Goal: Task Accomplishment & Management: Manage account settings

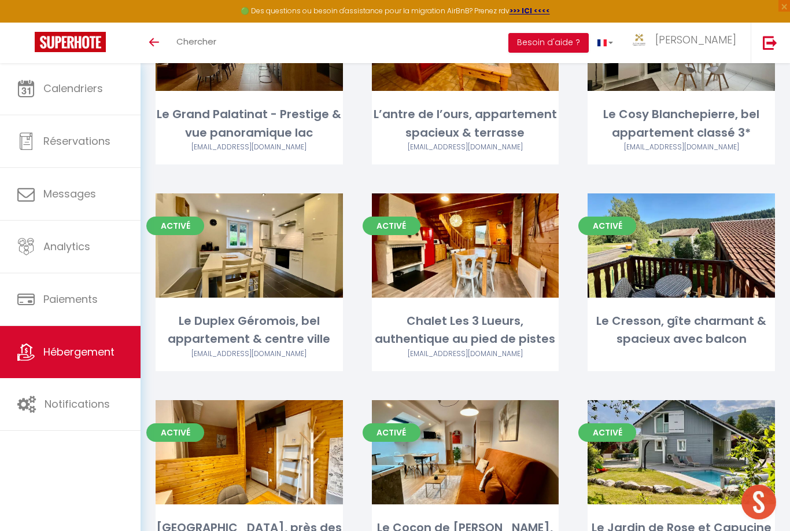
scroll to position [1445, 0]
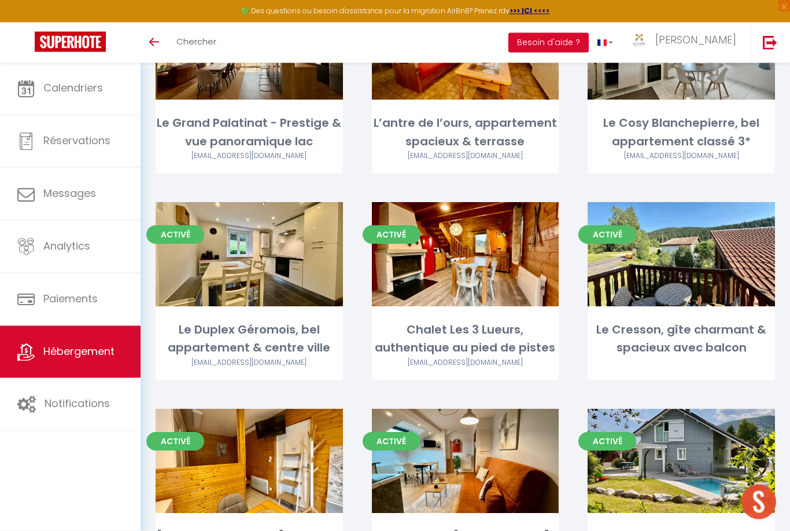
click at [41, 98] on link "Calendriers" at bounding box center [70, 88] width 141 height 52
click at [44, 86] on span "Calendriers" at bounding box center [73, 88] width 60 height 14
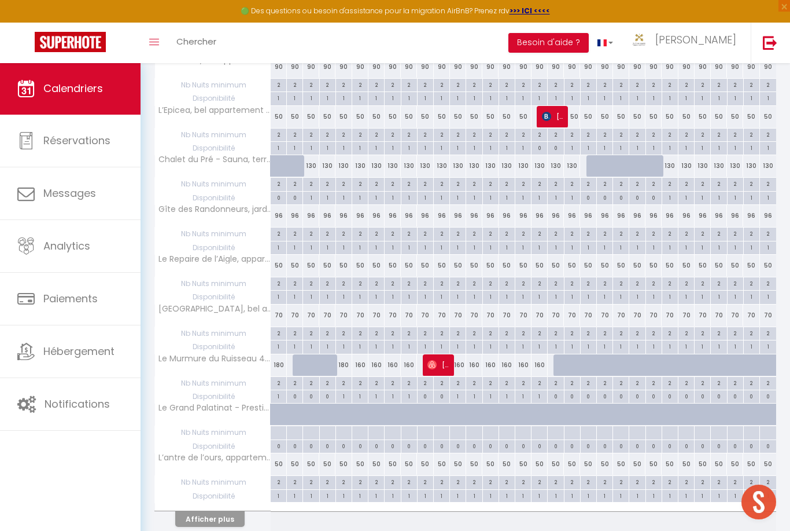
scroll to position [753, 0]
click at [181, 516] on button "Afficher plus" at bounding box center [209, 519] width 69 height 16
click at [181, 516] on th "Afficher plus" at bounding box center [213, 517] width 116 height 29
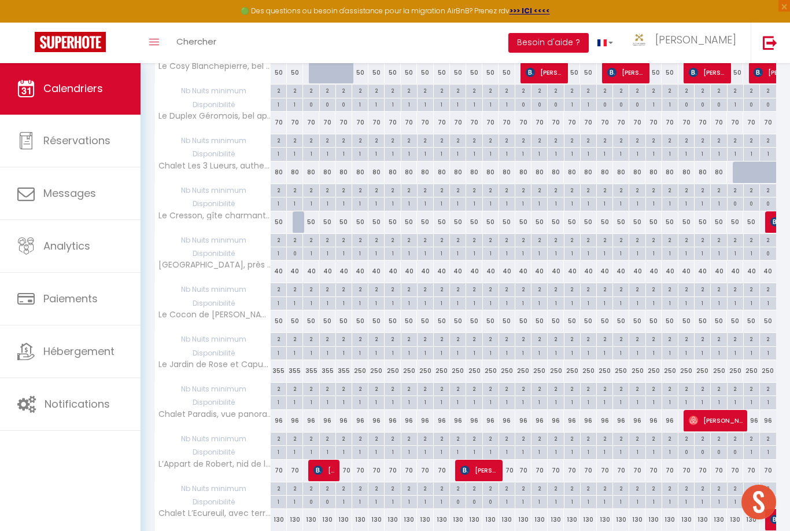
scroll to position [1194, 0]
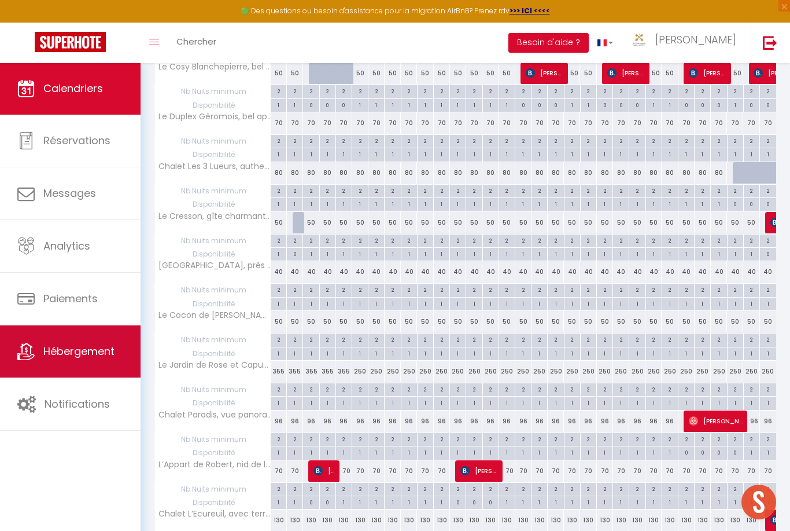
click at [56, 358] on span "Hébergement" at bounding box center [78, 351] width 71 height 14
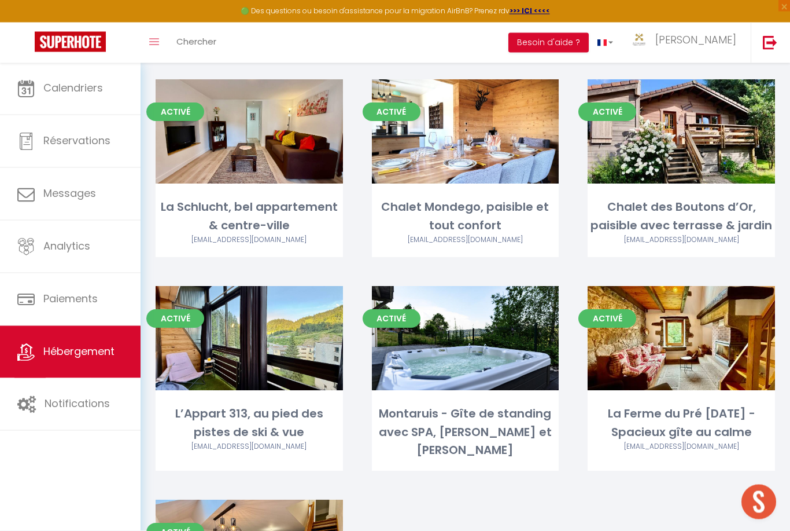
scroll to position [2264, 0]
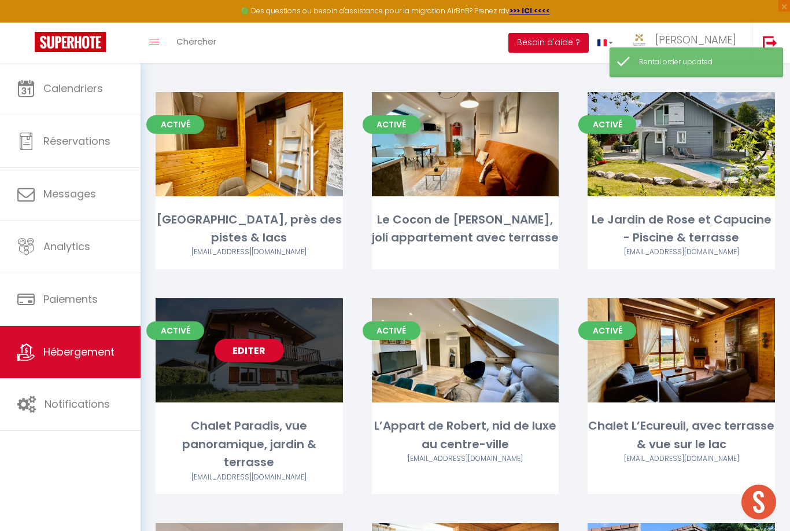
click at [244, 338] on link "Editer" at bounding box center [249, 349] width 69 height 23
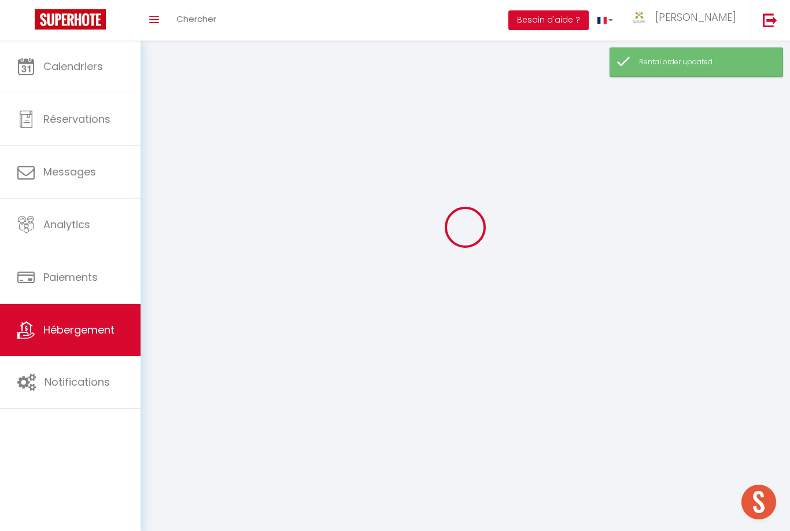
scroll to position [37, 0]
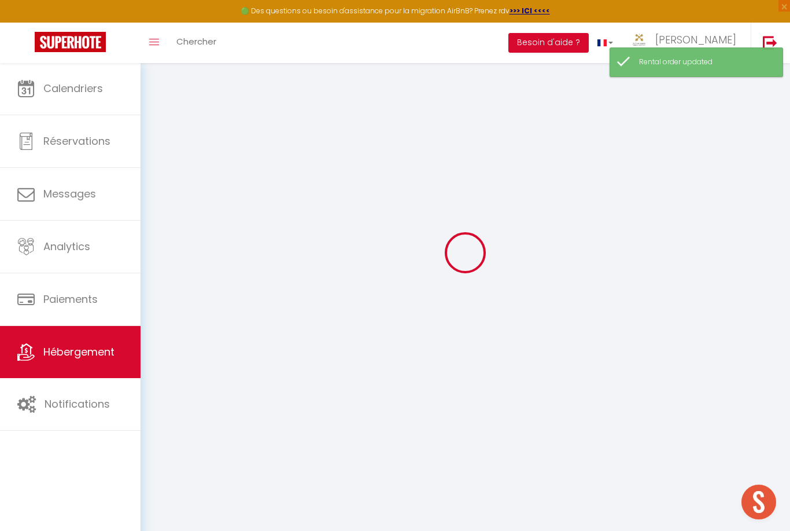
select select "+ 25 %"
select select "+ 10 %"
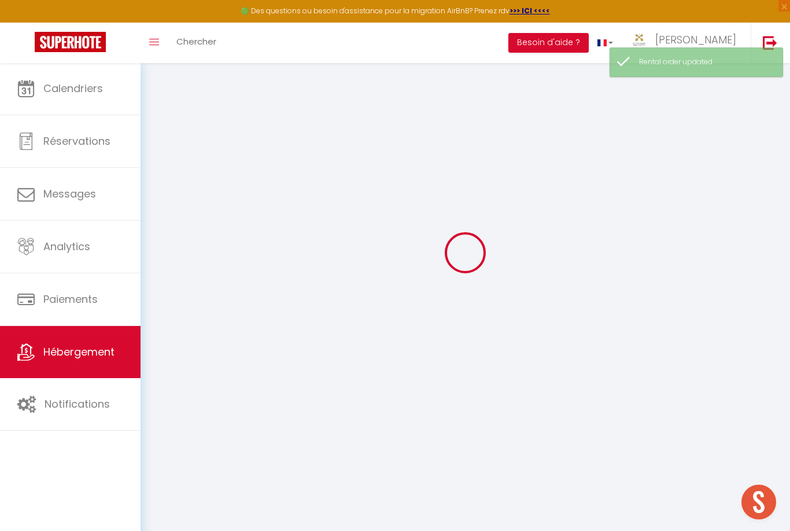
select select
checkbox input "false"
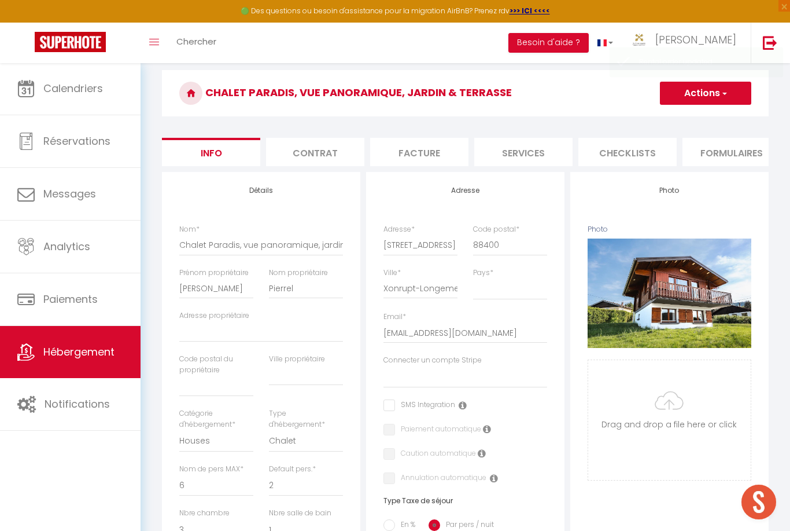
select select
checkbox input "false"
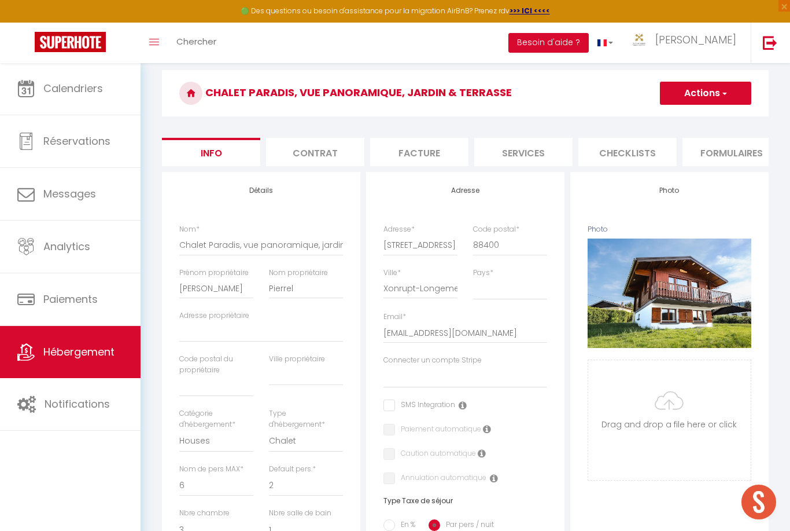
select select
checkbox input "false"
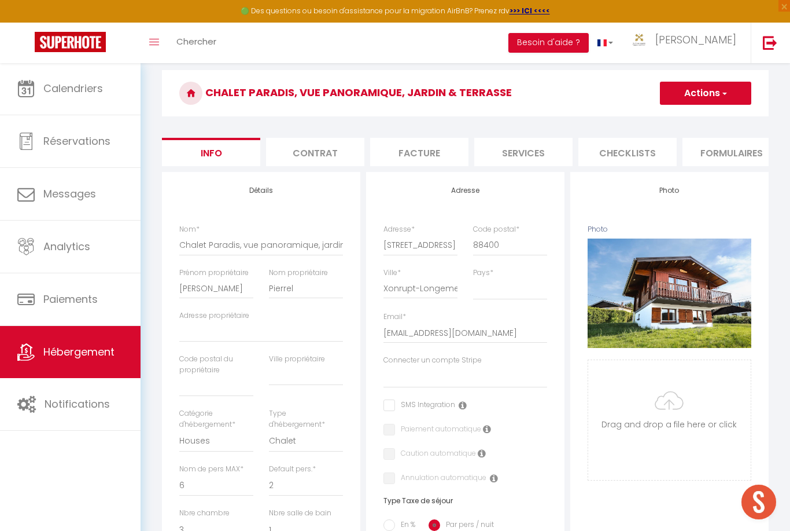
select select "EUR"
select select
select select "17207-49723458"
click at [464, 153] on li "Plateformes" at bounding box center [425, 152] width 98 height 28
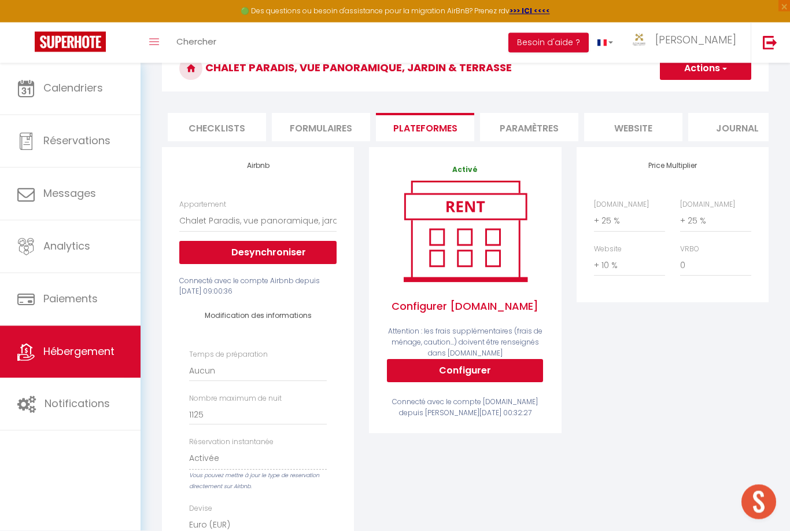
scroll to position [69, 0]
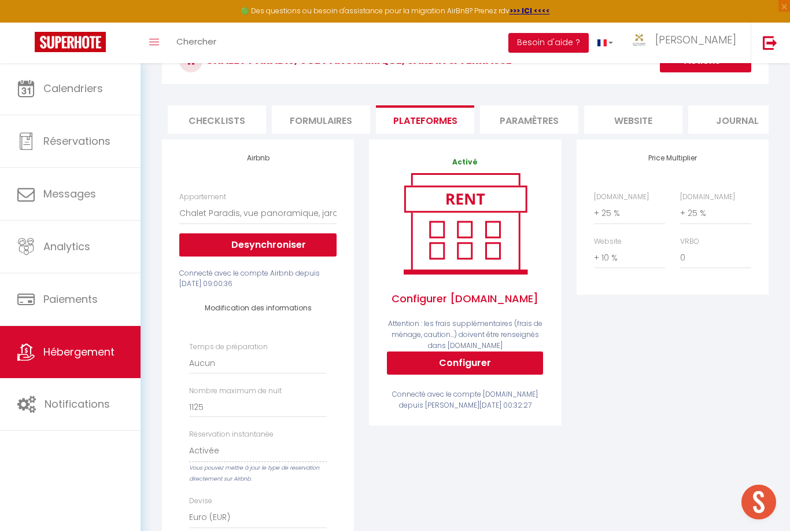
click at [530, 357] on button "Configurer" at bounding box center [465, 362] width 156 height 23
select select
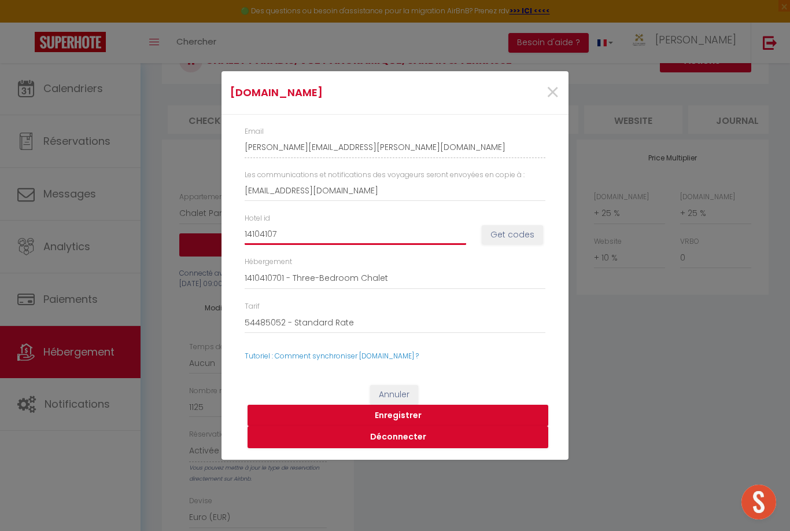
click at [444, 245] on input "14104107" at bounding box center [356, 234] width 222 height 21
click at [274, 245] on input "14104107" at bounding box center [356, 234] width 222 height 21
select select
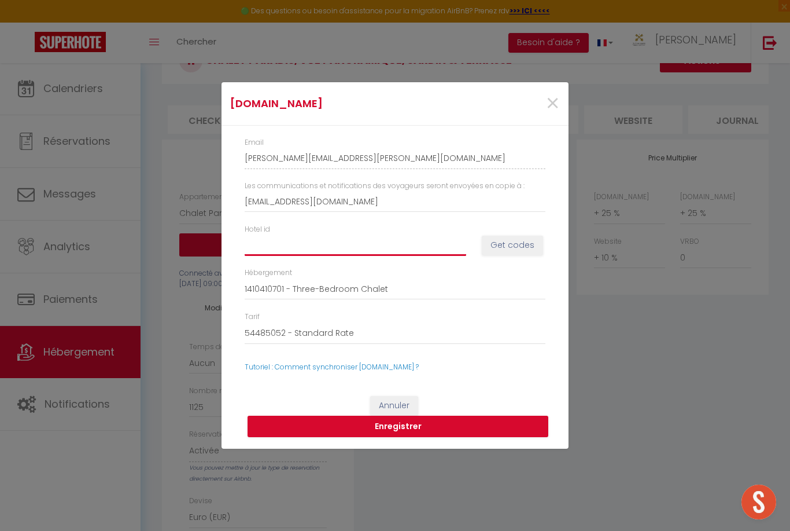
click at [387, 255] on input "Hotel id" at bounding box center [356, 244] width 222 height 21
paste input "14104107"
type input "14104107"
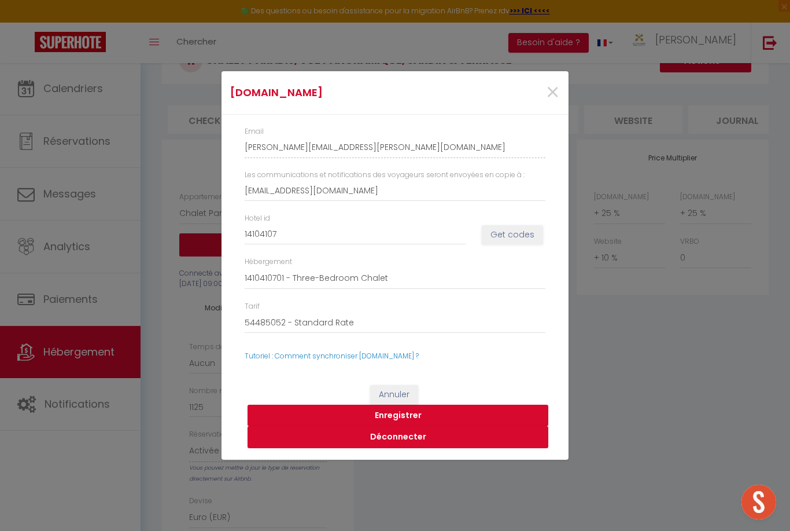
click at [520, 245] on button "Get codes" at bounding box center [512, 235] width 61 height 20
click at [488, 426] on button "Enregistrer" at bounding box center [398, 415] width 301 height 22
select select
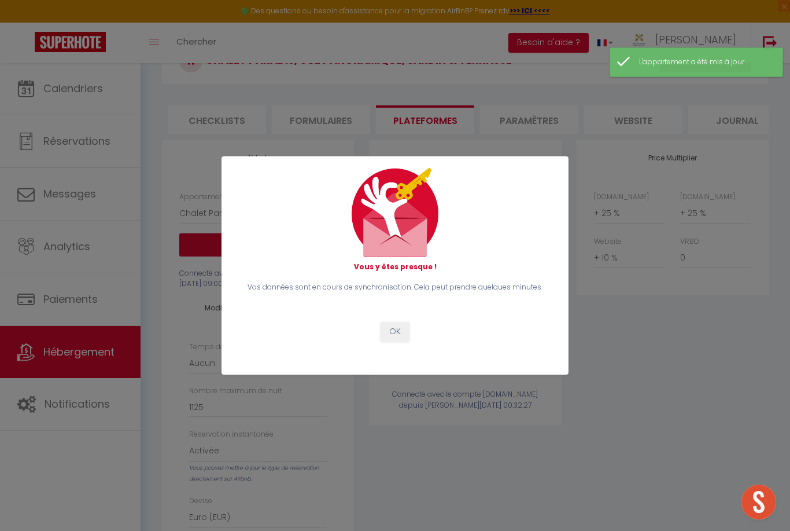
click at [401, 341] on button "OK" at bounding box center [395, 332] width 29 height 20
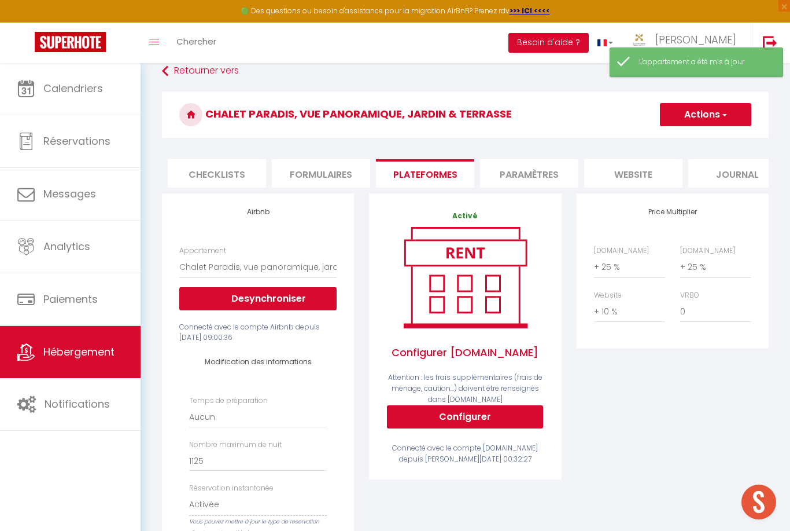
scroll to position [0, 0]
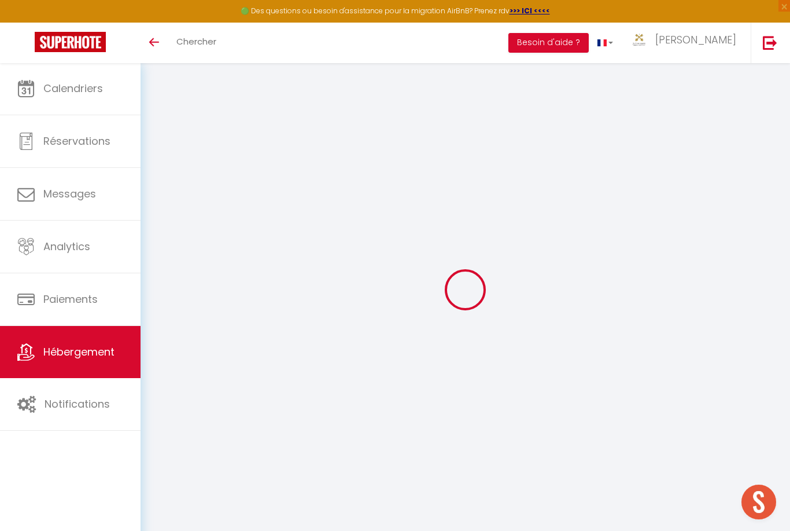
select select "+ 25 %"
select select "+ 10 %"
select select "EUR"
select select
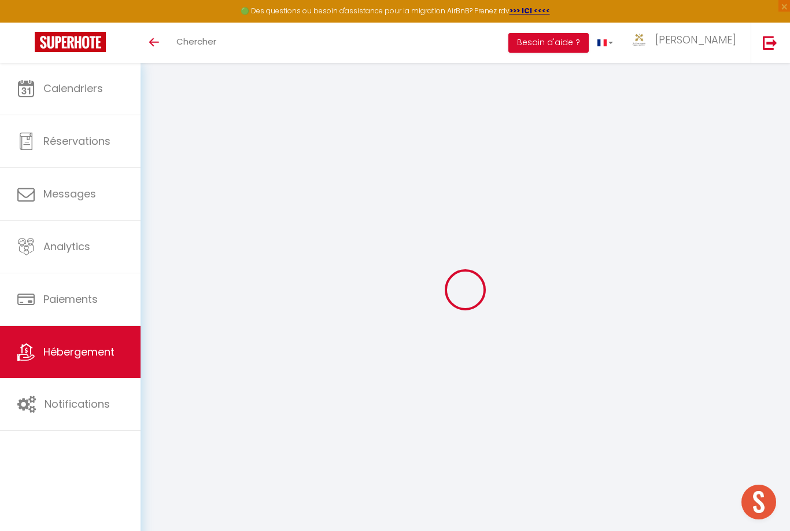
select select "17207-49723458"
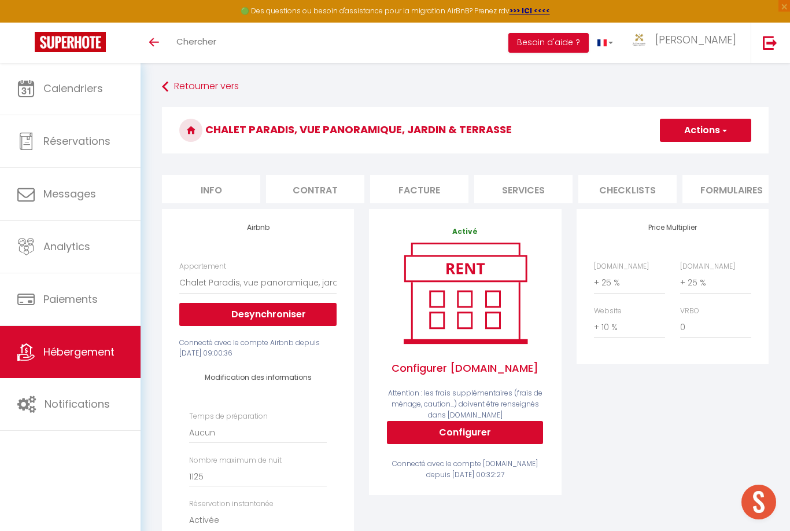
click at [520, 435] on button "Configurer" at bounding box center [465, 432] width 156 height 23
select select
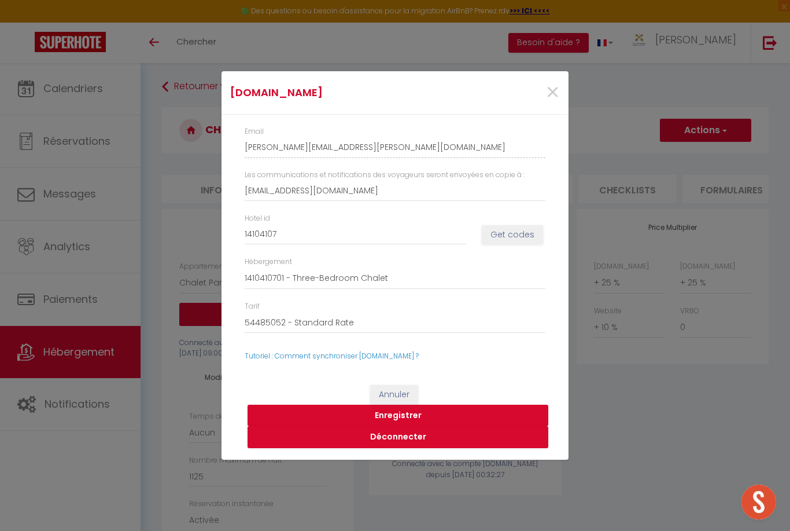
click at [617, 389] on div "Booking.com × Email daniela-pierrel-napizlao_property@reply.superhote.com Les c…" at bounding box center [395, 265] width 790 height 531
click at [616, 389] on div "Booking.com × Email daniela-pierrel-napizlao_property@reply.superhote.com Les c…" at bounding box center [395, 265] width 790 height 531
click at [546, 91] on span "×" at bounding box center [553, 92] width 14 height 35
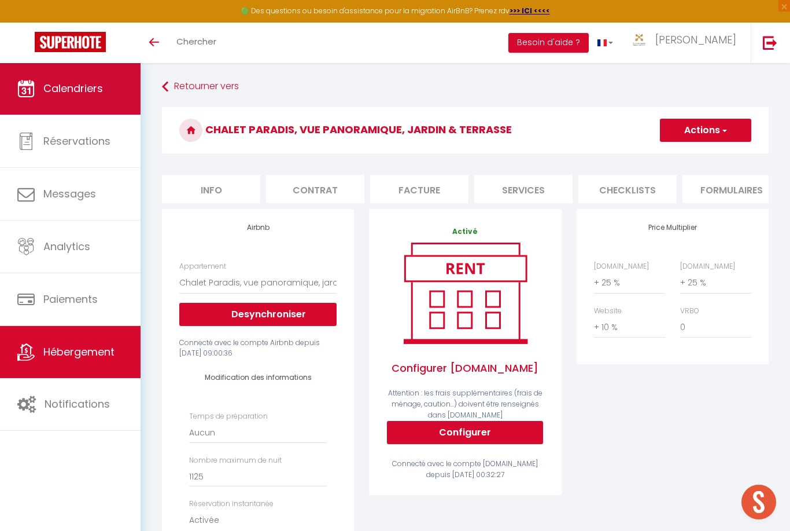
click at [118, 84] on link "Calendriers" at bounding box center [70, 88] width 141 height 52
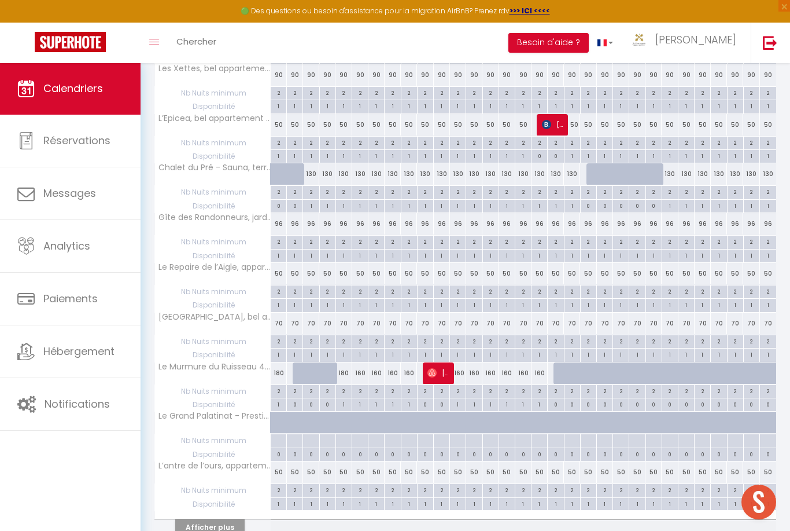
scroll to position [754, 0]
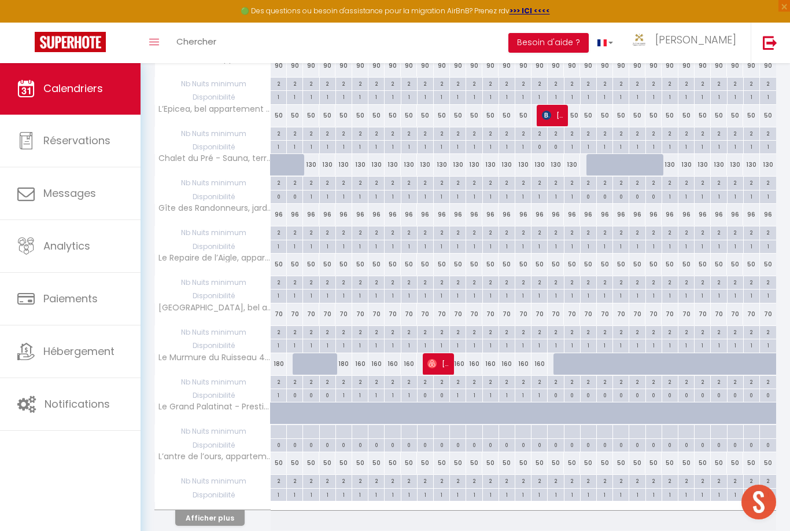
click at [226, 510] on button "Afficher plus" at bounding box center [209, 518] width 69 height 16
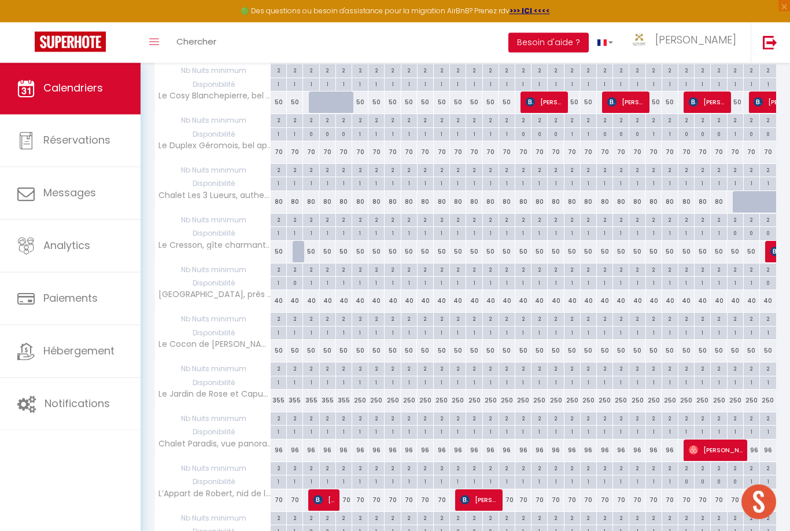
scroll to position [1165, 0]
click at [275, 439] on div "96" at bounding box center [279, 449] width 16 height 21
type input "96"
type input "Mer 01 Octobre 2025"
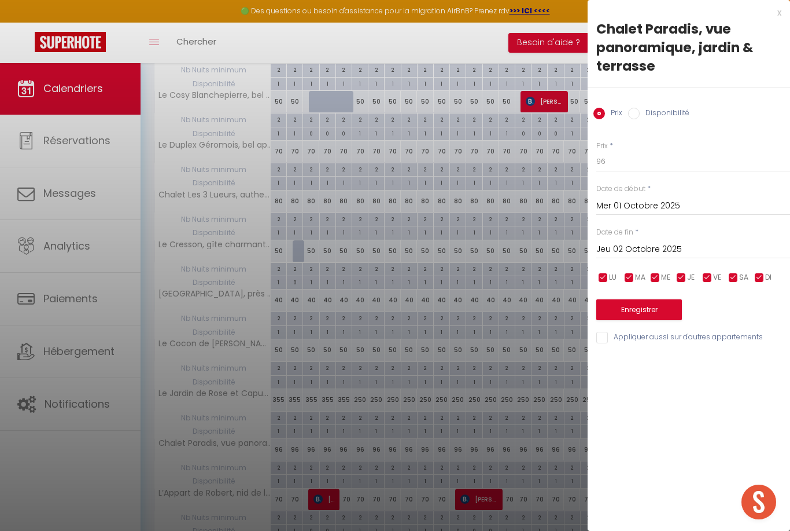
click at [621, 248] on input "Jeu 02 Octobre 2025" at bounding box center [694, 249] width 194 height 15
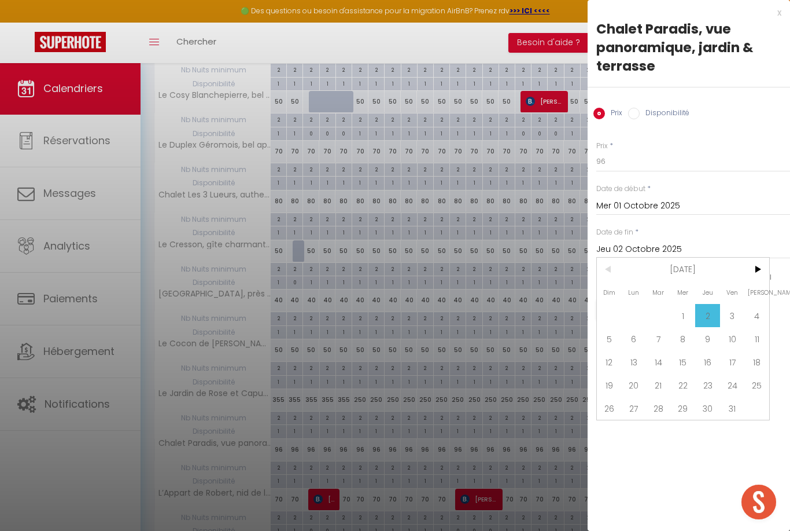
click at [633, 345] on span "6" at bounding box center [634, 338] width 25 height 23
type input "Lun 06 Octobre 2025"
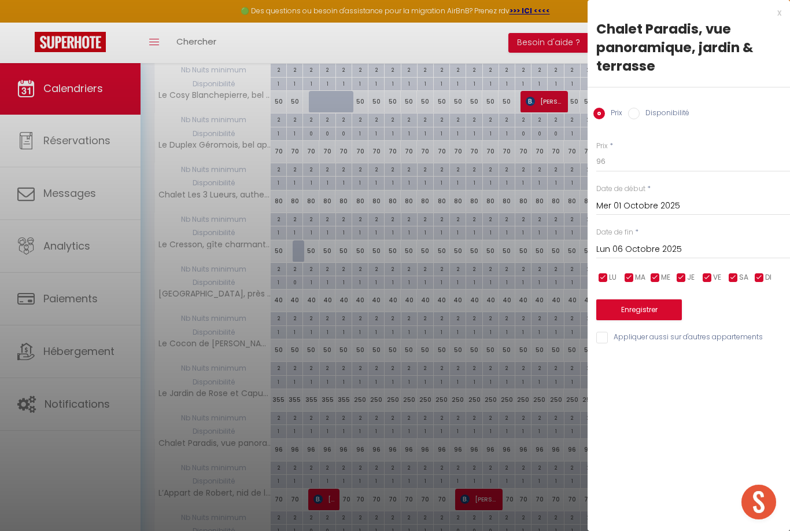
click at [661, 211] on input "Mer 01 Octobre 2025" at bounding box center [694, 205] width 194 height 15
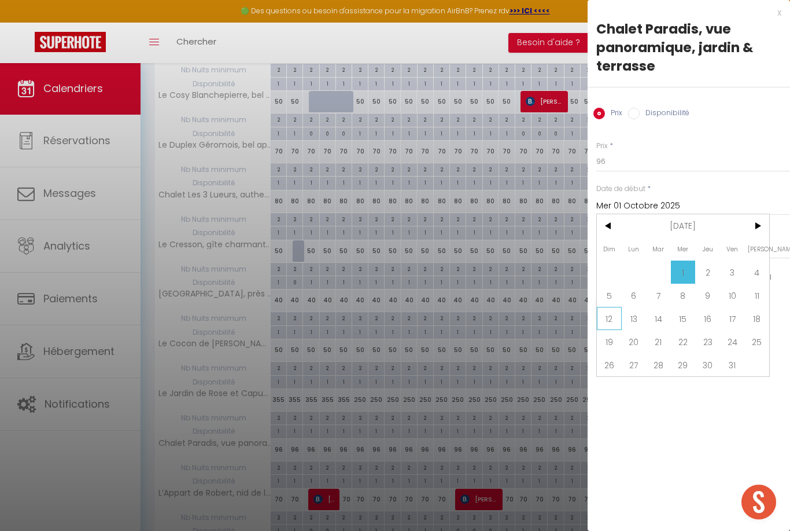
click at [614, 325] on span "12" at bounding box center [609, 318] width 25 height 23
type input "Dim 12 Octobre 2025"
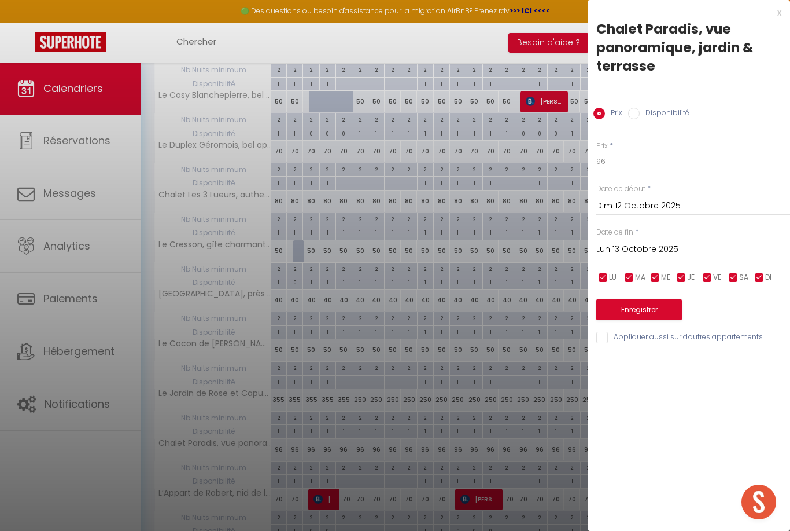
click at [622, 235] on label "Date de fin" at bounding box center [615, 232] width 37 height 11
click at [732, 246] on input "Lun 13 Octobre 2025" at bounding box center [694, 249] width 194 height 15
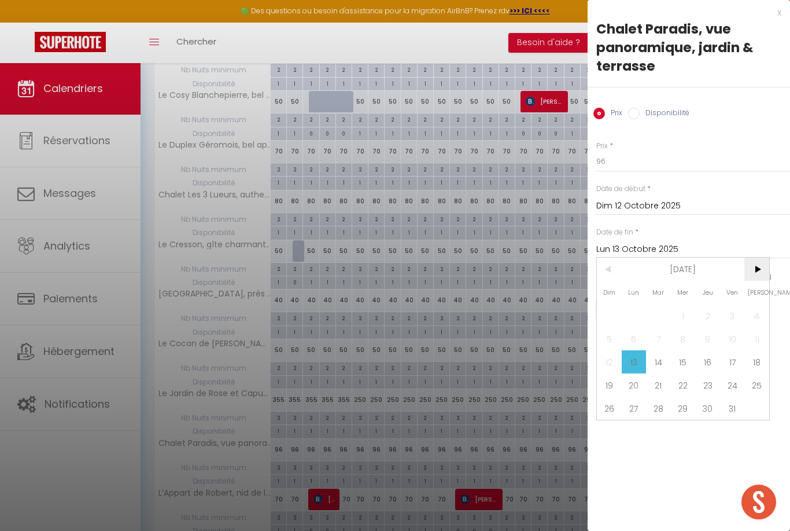
click at [752, 267] on span ">" at bounding box center [757, 268] width 25 height 23
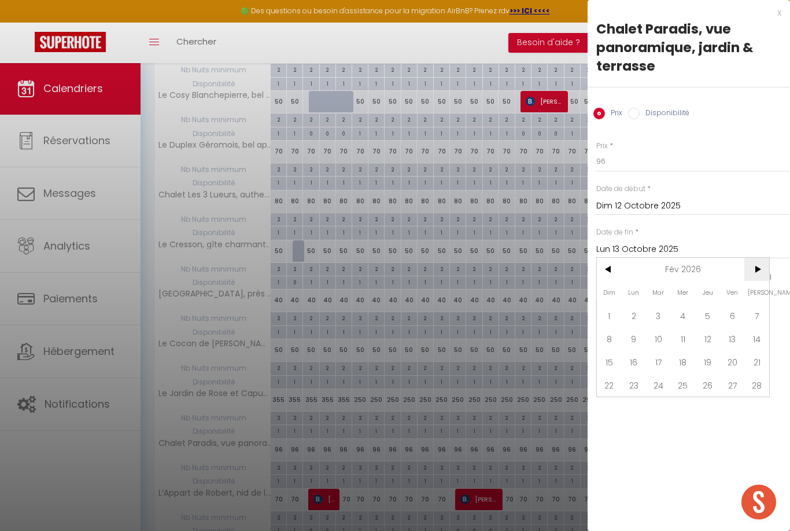
click at [752, 267] on span ">" at bounding box center [757, 268] width 25 height 23
click at [683, 320] on span "1" at bounding box center [683, 315] width 25 height 23
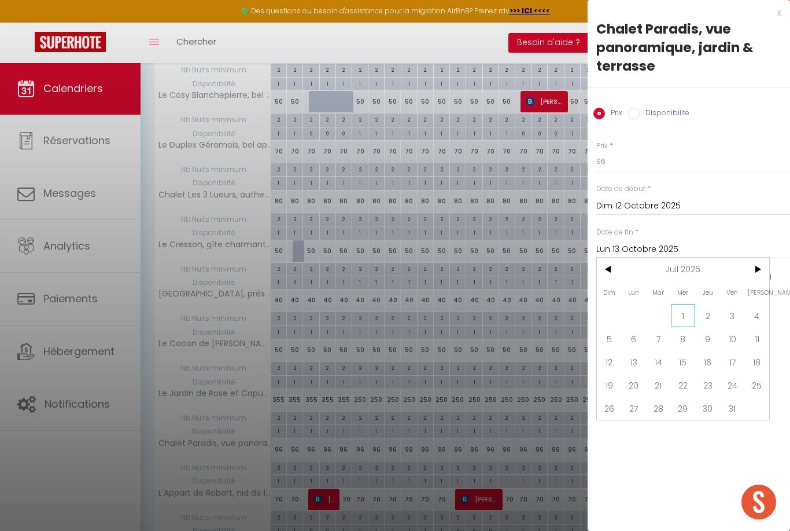
type input "Mer 01 Juillet 2026"
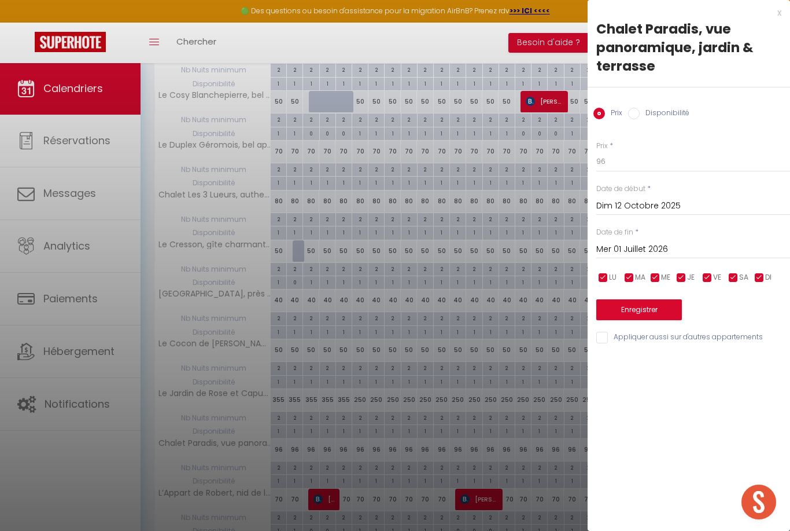
click at [654, 115] on label "Disponibilité" at bounding box center [665, 114] width 50 height 13
click at [640, 115] on input "Disponibilité" at bounding box center [634, 114] width 12 height 12
radio input "true"
radio input "false"
click at [652, 300] on button "Enregistrer" at bounding box center [640, 310] width 86 height 21
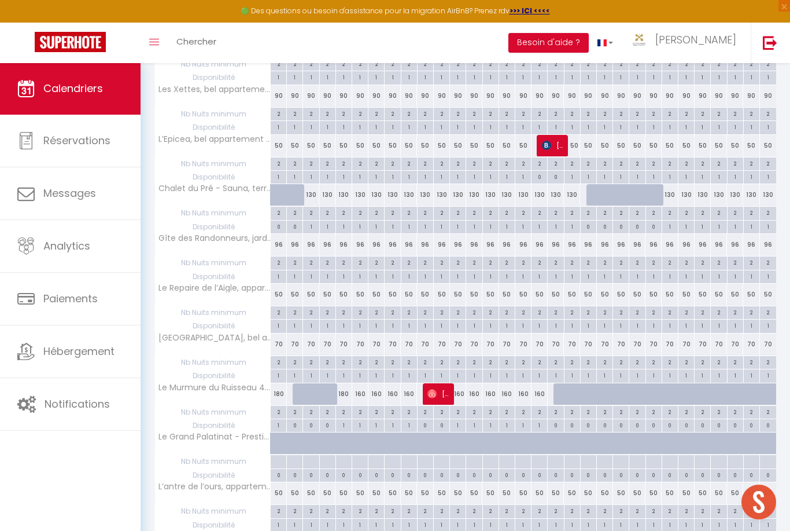
scroll to position [721, 0]
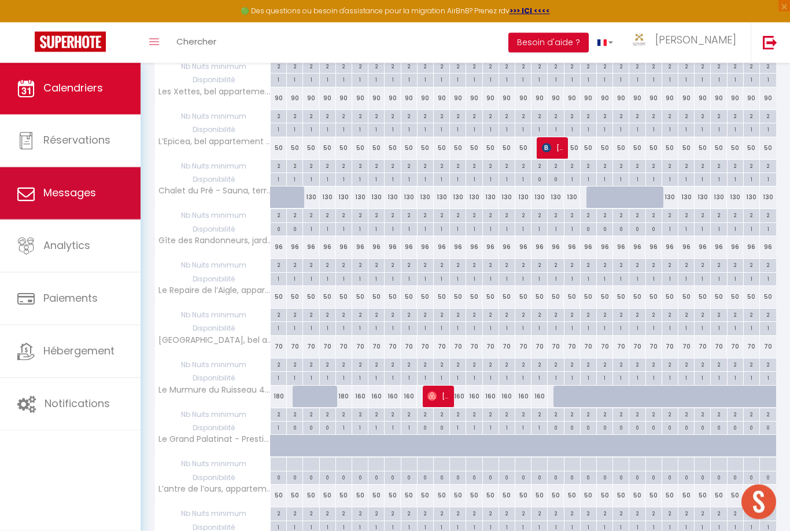
click at [117, 187] on link "Messages" at bounding box center [70, 193] width 141 height 52
select select "message"
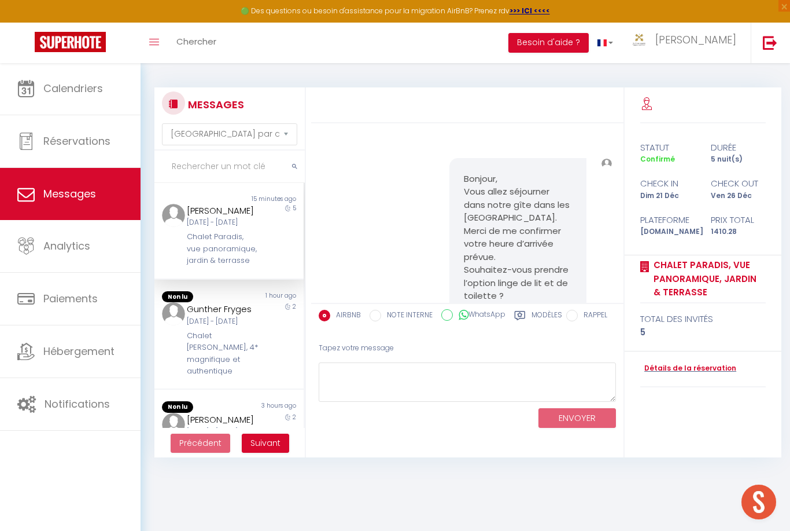
scroll to position [537, 0]
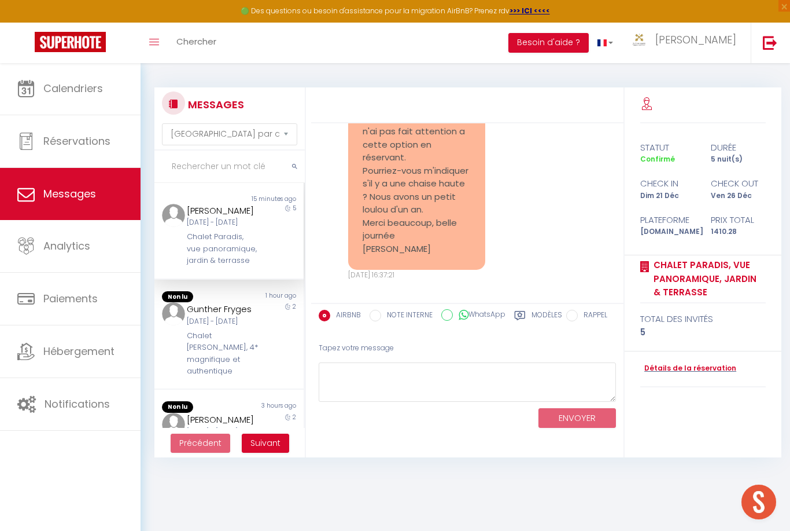
click at [214, 243] on div "Chalet Paradis, vue panoramique, jardin & terrasse" at bounding box center [223, 248] width 72 height 35
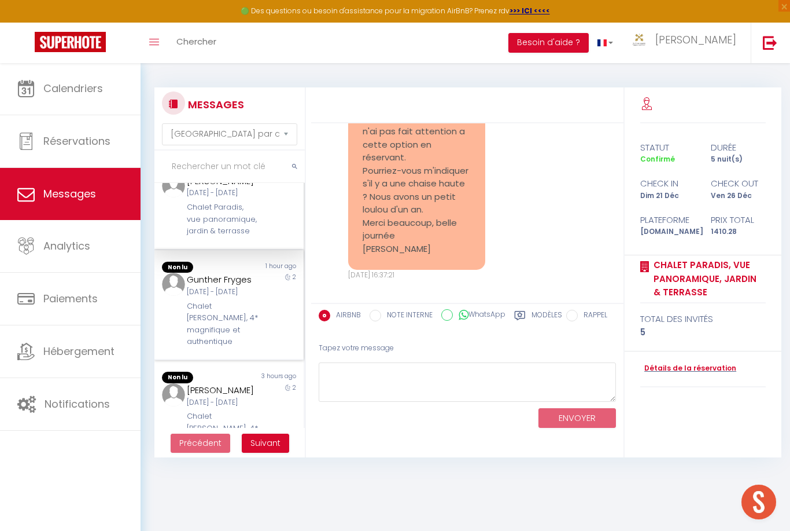
scroll to position [51, 0]
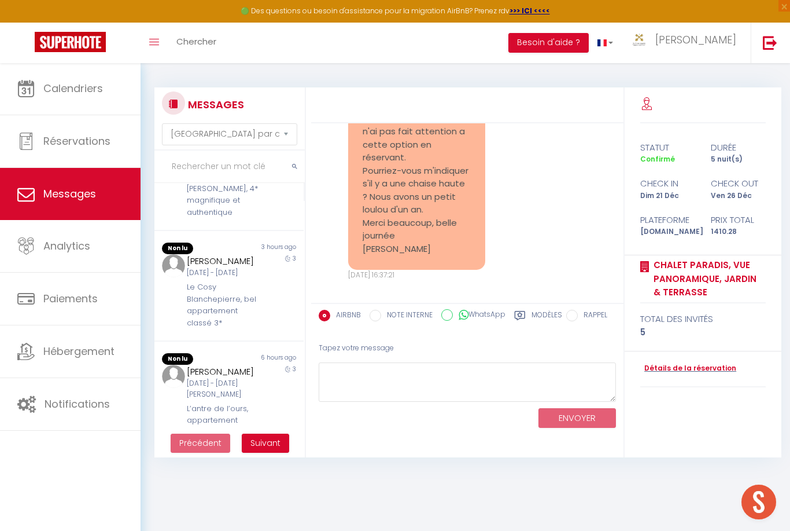
click at [14, 185] on link "Messages" at bounding box center [70, 194] width 141 height 52
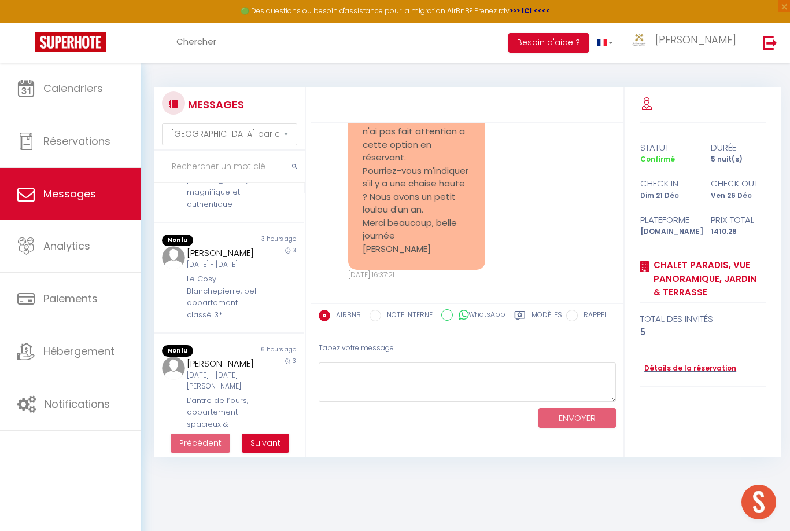
scroll to position [278, 0]
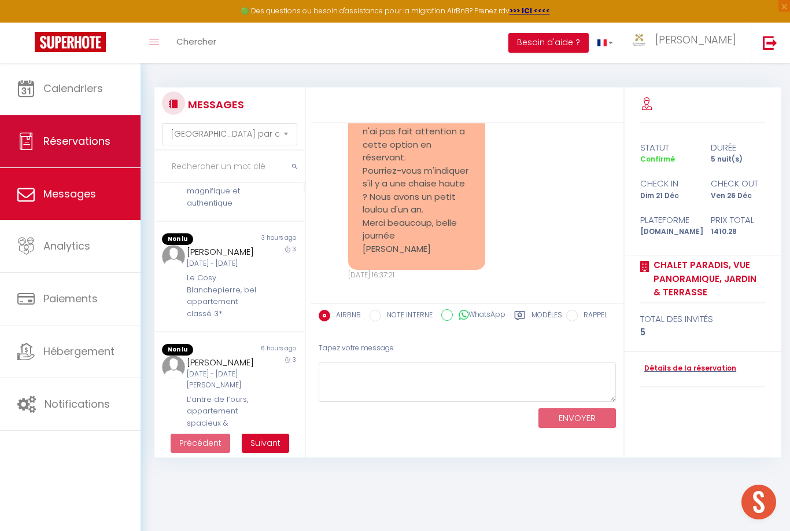
click at [35, 163] on link "Réservations" at bounding box center [70, 141] width 141 height 52
select select "not_cancelled"
